Goal: Task Accomplishment & Management: Use online tool/utility

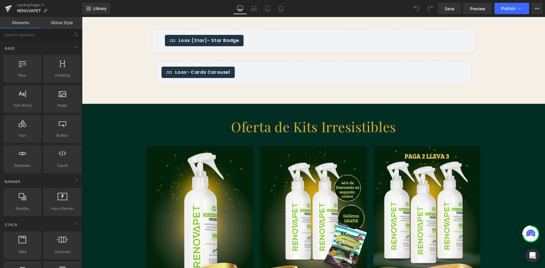
scroll to position [1050, 0]
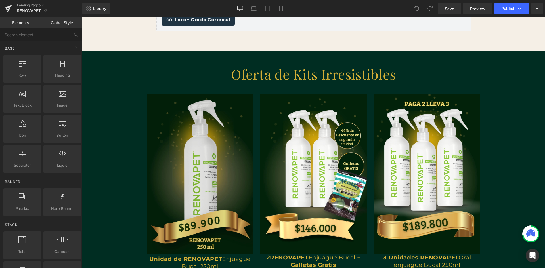
click at [228, 166] on img at bounding box center [200, 174] width 107 height 160
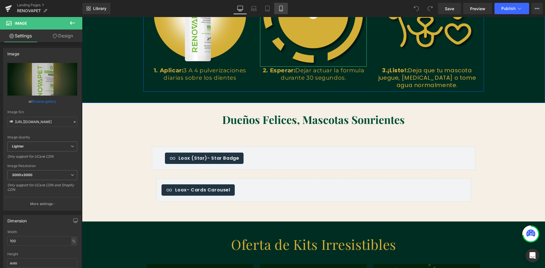
scroll to position [0, 307]
drag, startPoint x: 283, startPoint y: 7, endPoint x: 54, endPoint y: 60, distance: 234.4
click at [282, 7] on icon at bounding box center [280, 8] width 3 height 5
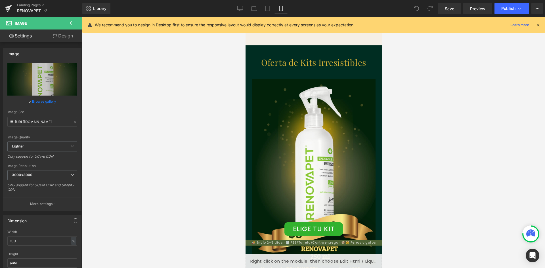
scroll to position [1053, 0]
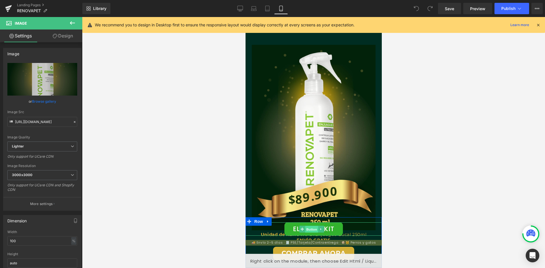
click at [309, 232] on span "Button" at bounding box center [311, 229] width 13 height 7
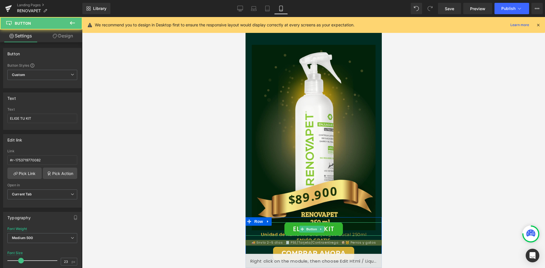
click at [290, 230] on link "ELIGE TU KIT" at bounding box center [313, 228] width 58 height 13
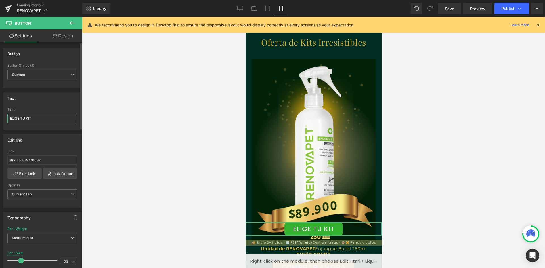
scroll to position [1039, 0]
drag, startPoint x: 36, startPoint y: 118, endPoint x: 8, endPoint y: 121, distance: 28.9
click at [8, 121] on input "ELIGE TU KIT" at bounding box center [42, 118] width 70 height 9
click at [45, 121] on input "ELIGE TU KIT" at bounding box center [42, 118] width 70 height 9
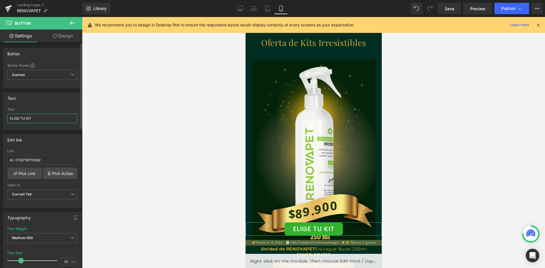
drag, startPoint x: 42, startPoint y: 119, endPoint x: 2, endPoint y: 117, distance: 40.7
click at [2, 117] on div "Text ELIGE TU KIT Text ELIGE TU KIT" at bounding box center [42, 109] width 85 height 42
paste input "Comprar combo $146.000"
type input "Comprar combo $146.000"
click at [132, 142] on div at bounding box center [313, 142] width 463 height 251
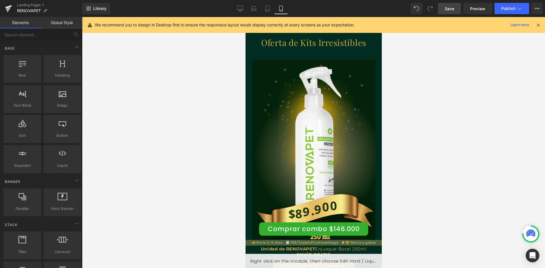
scroll to position [0, 0]
click at [455, 10] on link "Save" at bounding box center [449, 8] width 23 height 11
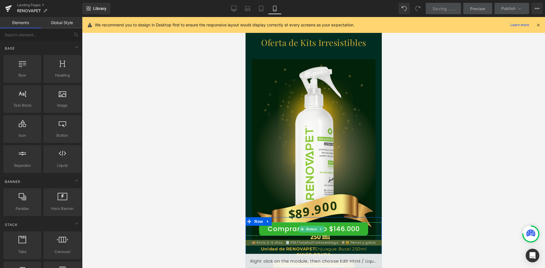
click at [339, 228] on link "Comprar combo $146.000" at bounding box center [313, 228] width 109 height 13
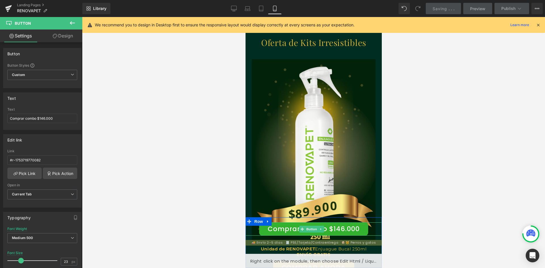
click at [292, 230] on link "Comprar combo $146.000" at bounding box center [313, 228] width 109 height 13
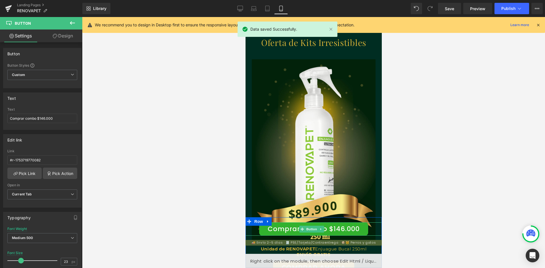
scroll to position [0, 104]
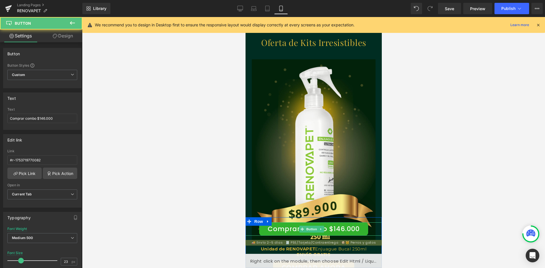
click at [337, 228] on link "Comprar combo $146.000" at bounding box center [313, 228] width 109 height 13
click at [320, 229] on icon at bounding box center [320, 229] width 1 height 2
click at [300, 230] on link "Button" at bounding box center [299, 229] width 19 height 7
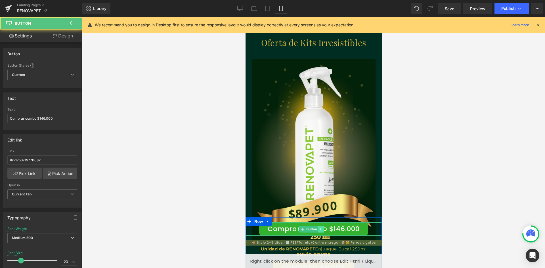
click at [319, 230] on icon at bounding box center [320, 229] width 3 height 3
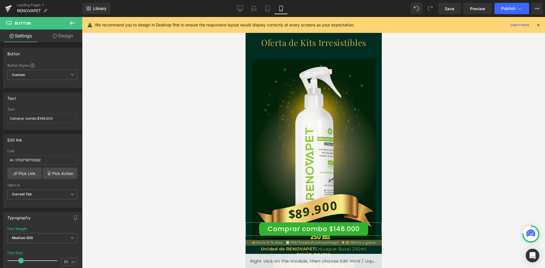
scroll to position [0, 0]
click at [65, 35] on link "Design" at bounding box center [62, 36] width 41 height 13
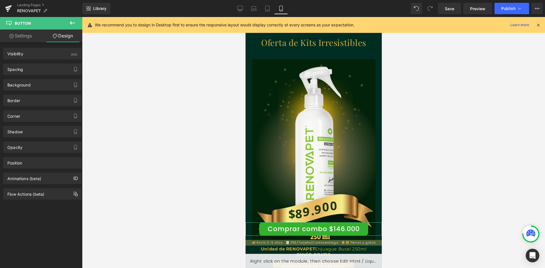
click at [28, 38] on link "Settings" at bounding box center [20, 36] width 41 height 13
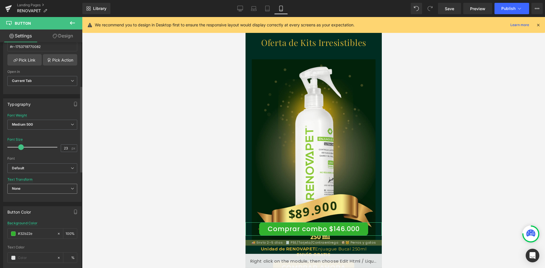
scroll to position [142, 0]
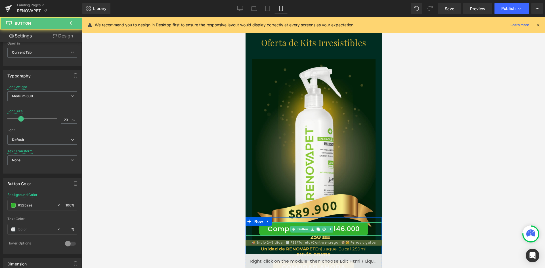
click at [342, 228] on link "Comprar combo $146.000" at bounding box center [313, 228] width 109 height 13
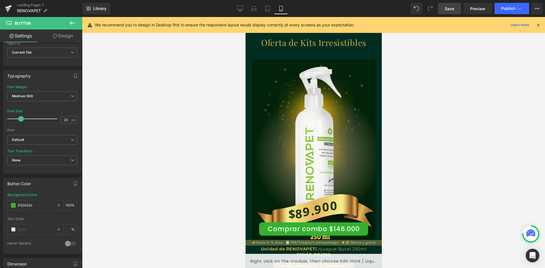
click at [453, 10] on span "Save" at bounding box center [449, 9] width 9 height 6
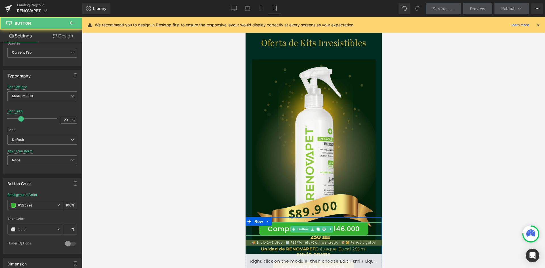
click at [269, 231] on link "Comprar combo $146.000" at bounding box center [313, 228] width 109 height 13
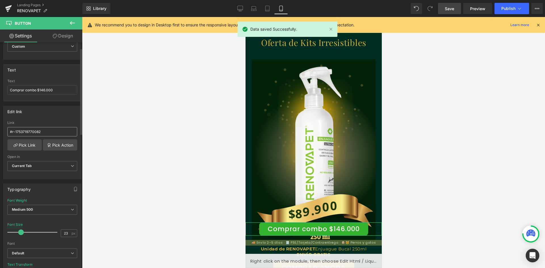
scroll to position [0, 0]
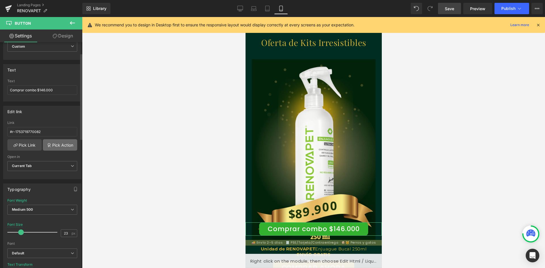
click at [50, 144] on link "Pick Action" at bounding box center [60, 144] width 34 height 11
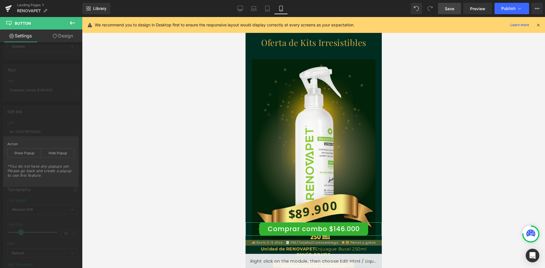
scroll to position [0, 104]
click at [117, 134] on div at bounding box center [313, 142] width 463 height 251
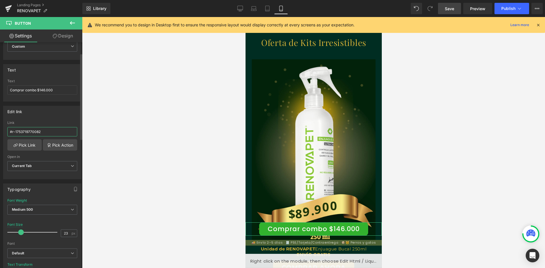
click at [53, 134] on input "#r-1753719770082" at bounding box center [42, 131] width 70 height 9
click at [55, 147] on link "Pick Action" at bounding box center [60, 144] width 34 height 11
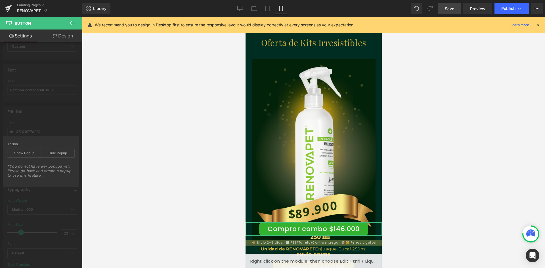
scroll to position [0, 208]
click at [107, 182] on div at bounding box center [313, 142] width 463 height 251
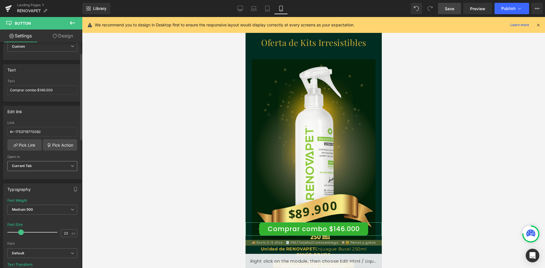
click at [60, 164] on span "Current Tab" at bounding box center [42, 166] width 70 height 10
click at [60, 164] on span "Current Tab" at bounding box center [41, 166] width 68 height 10
click at [55, 144] on link "Pick Action" at bounding box center [60, 144] width 34 height 11
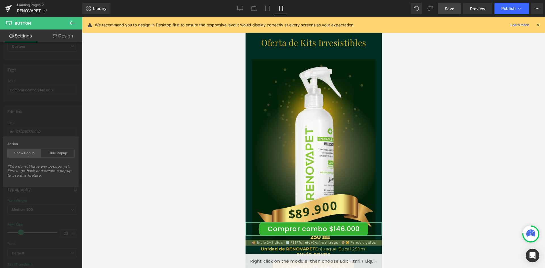
scroll to position [0, 0]
click at [120, 124] on div at bounding box center [313, 142] width 463 height 251
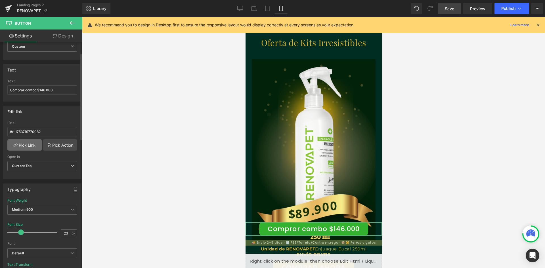
click at [31, 145] on link "Pick Link" at bounding box center [24, 144] width 34 height 11
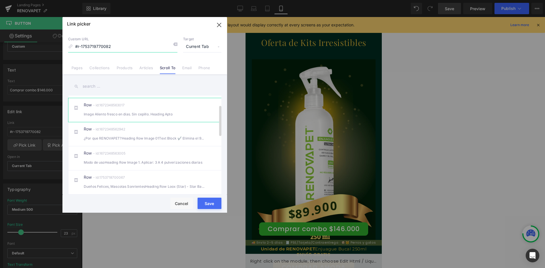
scroll to position [28, 0]
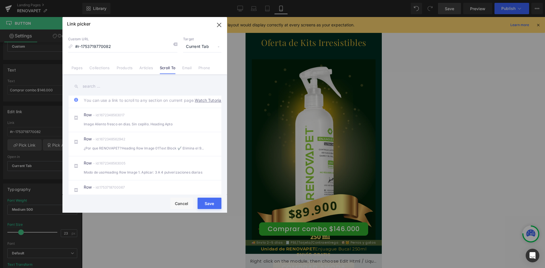
click at [125, 68] on link "Products" at bounding box center [125, 70] width 16 height 9
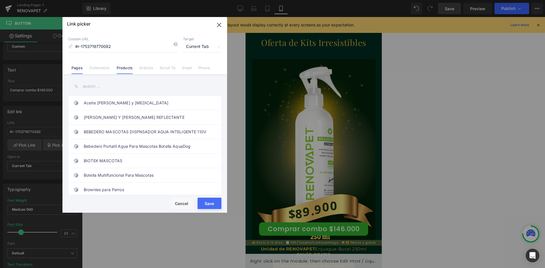
click at [81, 69] on link "Pages" at bounding box center [76, 70] width 11 height 9
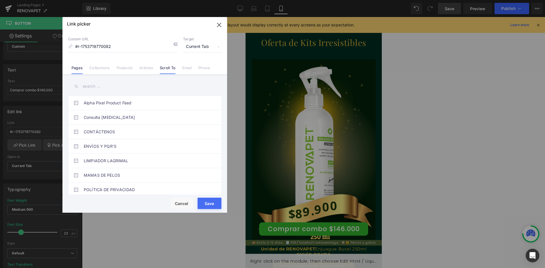
scroll to position [0, 312]
click at [203, 48] on span "Current Tab" at bounding box center [202, 46] width 38 height 11
click at [155, 48] on input "#r-1753719770082" at bounding box center [122, 46] width 109 height 11
click at [146, 70] on link "Articles" at bounding box center [146, 70] width 14 height 9
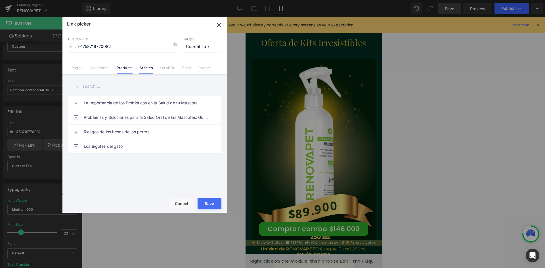
scroll to position [0, 104]
click at [129, 70] on link "Products" at bounding box center [125, 70] width 16 height 9
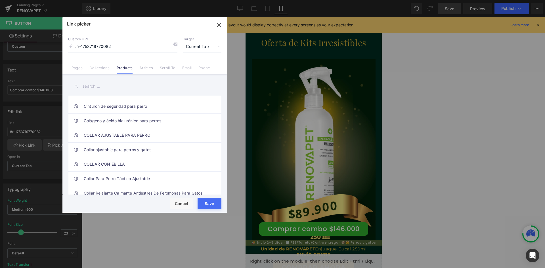
scroll to position [227, 0]
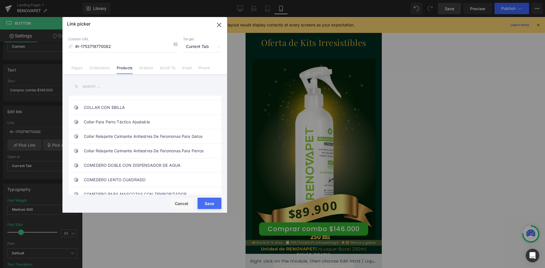
click at [218, 27] on icon "button" at bounding box center [218, 24] width 9 height 9
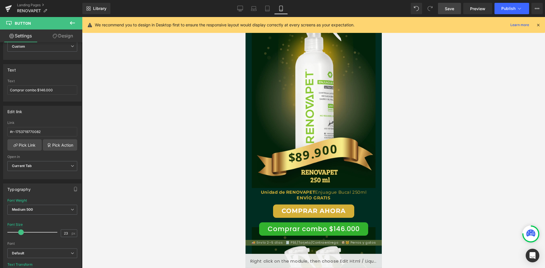
scroll to position [1181, 0]
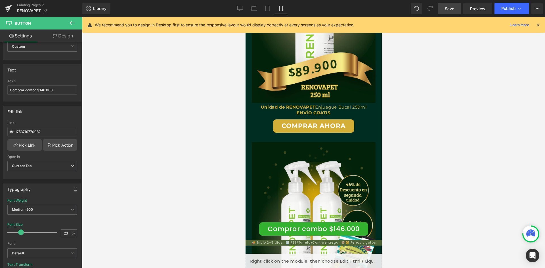
click at [288, 129] on div "COMPRAR AHORA (P) Cart Button" at bounding box center [313, 125] width 118 height 13
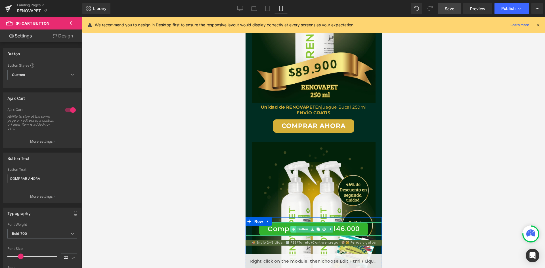
scroll to position [0, 0]
click at [291, 226] on div "Comprar combo $146.000 Button" at bounding box center [313, 228] width 136 height 13
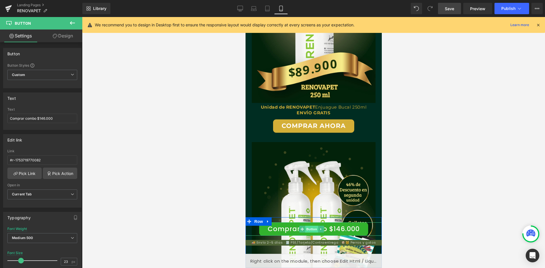
click at [305, 228] on span "Button" at bounding box center [311, 229] width 13 height 7
click at [44, 72] on span "Custom Setup Global Style" at bounding box center [42, 75] width 70 height 10
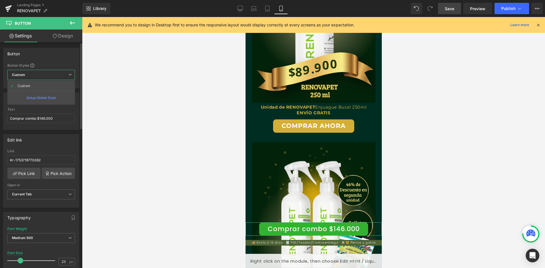
scroll to position [0, 104]
click at [44, 72] on span "Custom Setup Global Style" at bounding box center [41, 75] width 68 height 10
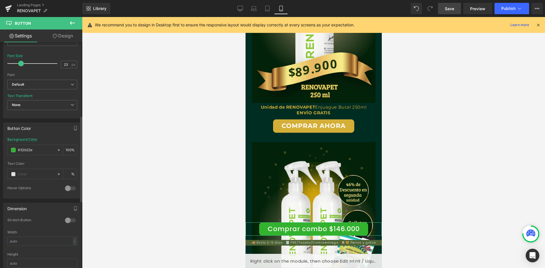
scroll to position [84, 0]
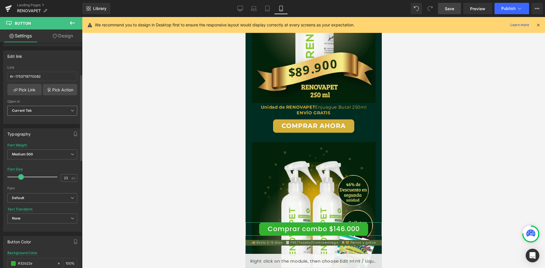
click at [62, 111] on span "Current Tab" at bounding box center [42, 111] width 70 height 10
click at [32, 96] on div "#r-1753719770082 Link #r-1753719770082 Pick Link Pick Action Current Tab New Ta…" at bounding box center [40, 95] width 75 height 58
click at [31, 91] on link "Pick Link" at bounding box center [24, 89] width 34 height 11
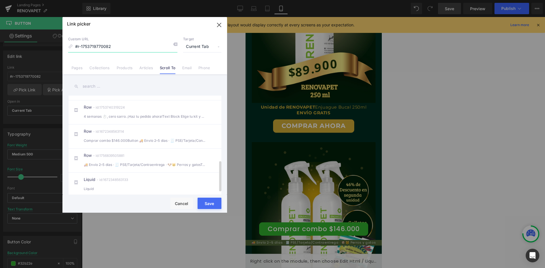
scroll to position [0, 104]
click at [77, 69] on link "Pages" at bounding box center [76, 70] width 11 height 9
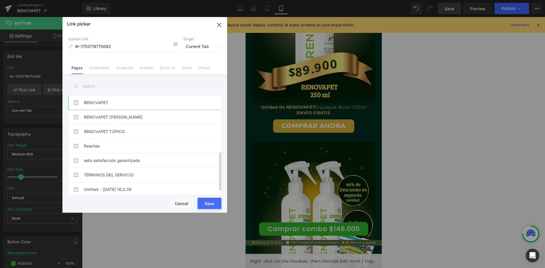
scroll to position [0, 208]
click at [100, 72] on link "Collections" at bounding box center [99, 70] width 20 height 9
click at [198, 68] on li "Phone" at bounding box center [204, 66] width 18 height 10
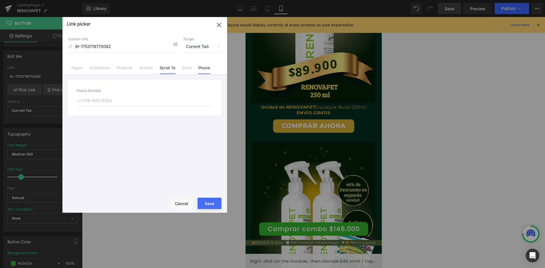
scroll to position [0, 312]
click at [182, 69] on li "Email" at bounding box center [187, 66] width 16 height 10
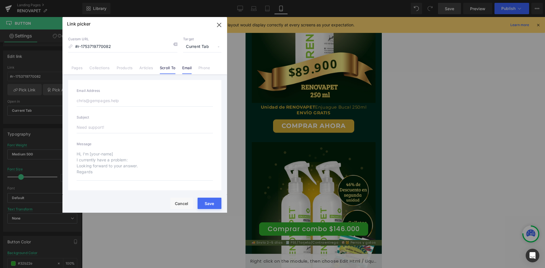
click at [169, 68] on link "Scroll To" at bounding box center [168, 70] width 16 height 9
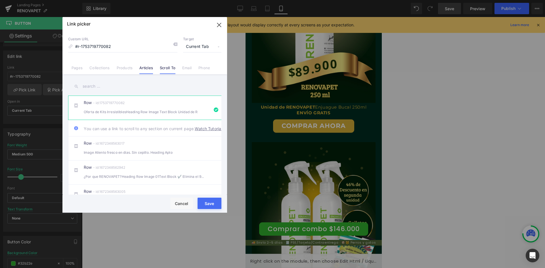
click at [143, 68] on link "Articles" at bounding box center [146, 70] width 14 height 9
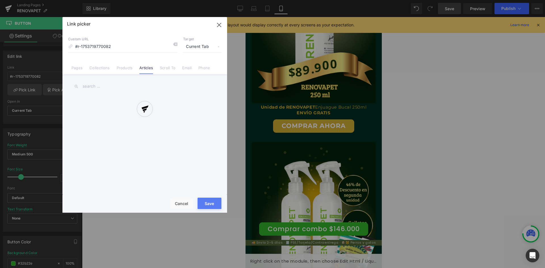
scroll to position [0, 0]
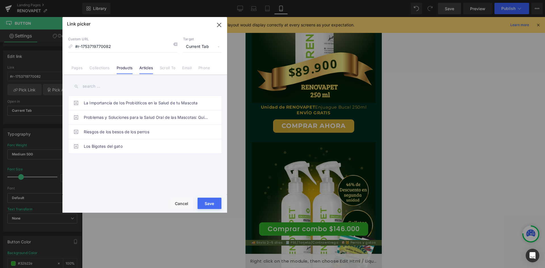
click at [119, 68] on link "Products" at bounding box center [125, 70] width 16 height 9
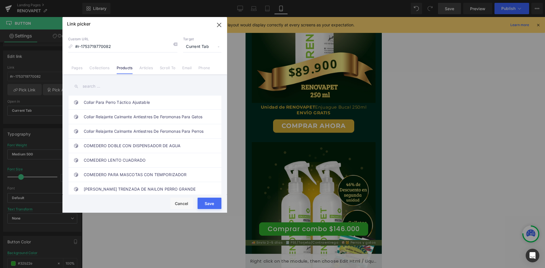
scroll to position [284, 0]
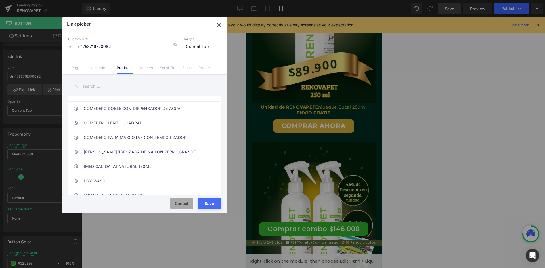
click at [186, 203] on button "Cancel" at bounding box center [181, 203] width 23 height 11
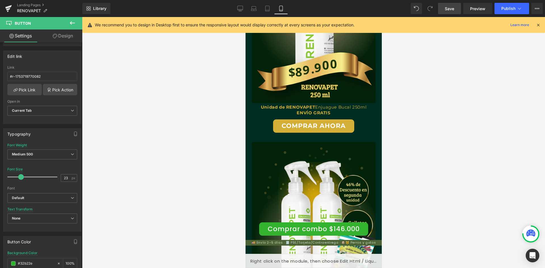
scroll to position [0, 104]
click at [297, 128] on span "(P) Cart Button" at bounding box center [313, 126] width 32 height 9
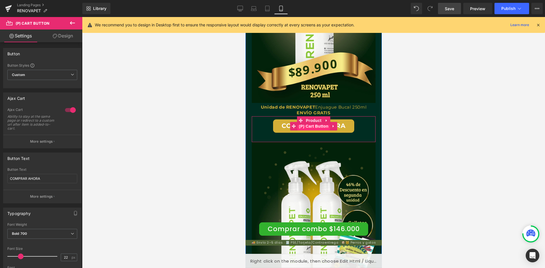
click at [306, 126] on span "(P) Cart Button" at bounding box center [313, 126] width 32 height 9
click at [282, 126] on button "COMPRAR AHORA" at bounding box center [313, 125] width 81 height 13
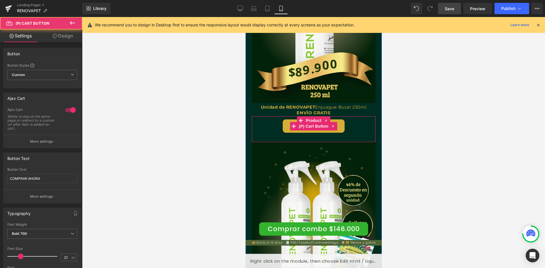
scroll to position [0, 208]
click at [342, 131] on button "COMPRAR AHORA" at bounding box center [313, 125] width 81 height 13
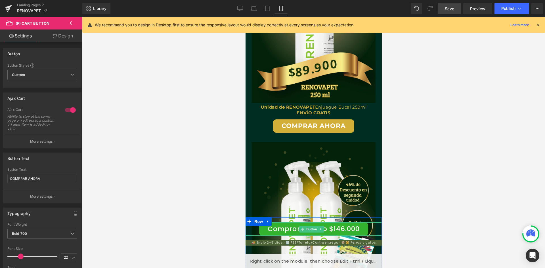
click at [329, 225] on link "Comprar combo $146.000" at bounding box center [313, 228] width 109 height 13
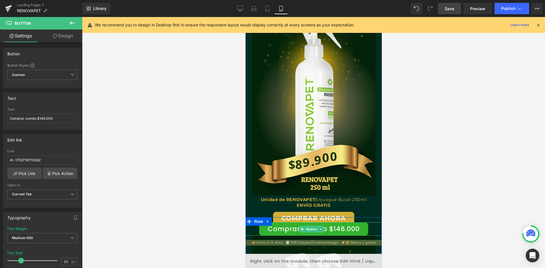
click at [266, 230] on link "Comprar combo $146.000" at bounding box center [313, 228] width 109 height 13
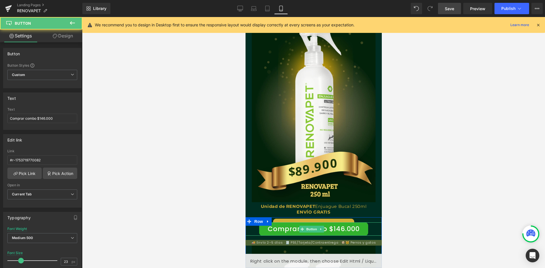
scroll to position [0, 312]
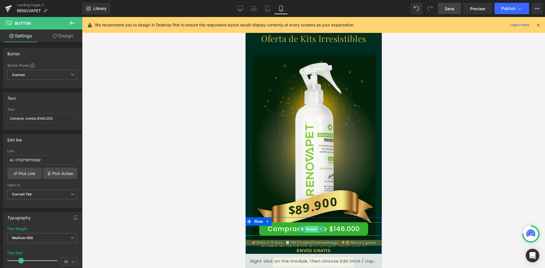
click at [308, 228] on span "Button" at bounding box center [311, 229] width 13 height 7
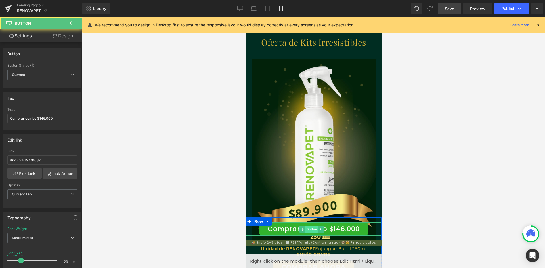
scroll to position [1039, 0]
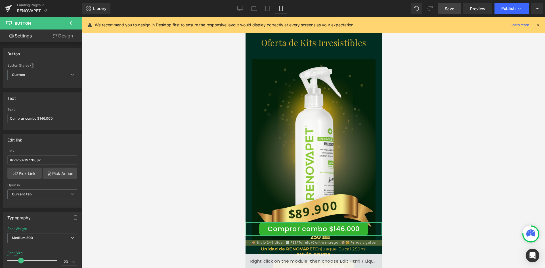
click at [22, 34] on link "Settings" at bounding box center [20, 36] width 41 height 13
click at [64, 32] on link "Design" at bounding box center [62, 36] width 41 height 13
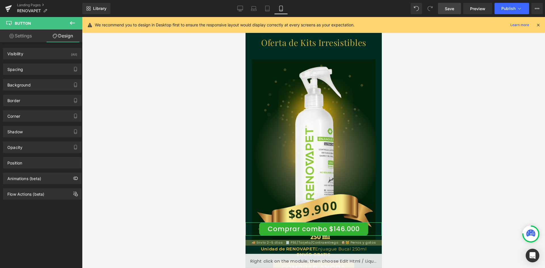
click at [35, 35] on link "Settings" at bounding box center [20, 36] width 41 height 13
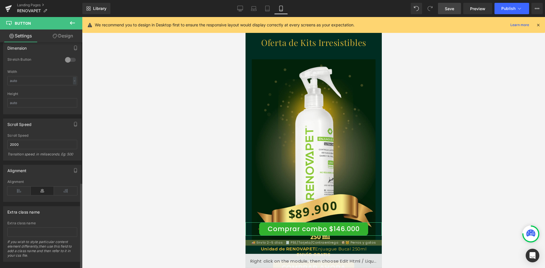
scroll to position [367, 0]
